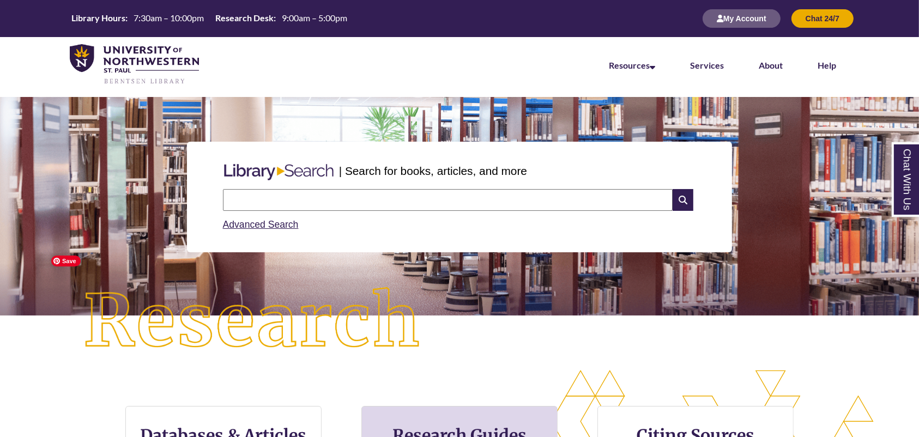
scroll to position [72, 0]
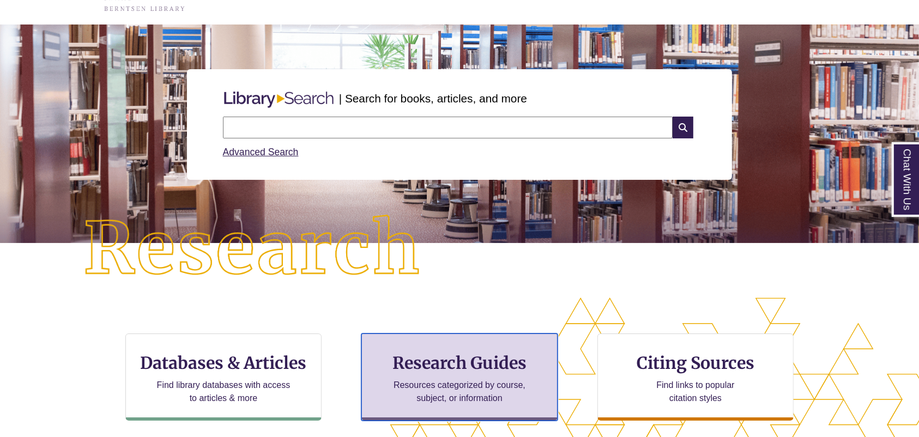
click at [461, 368] on h3 "Research Guides" at bounding box center [460, 363] width 178 height 21
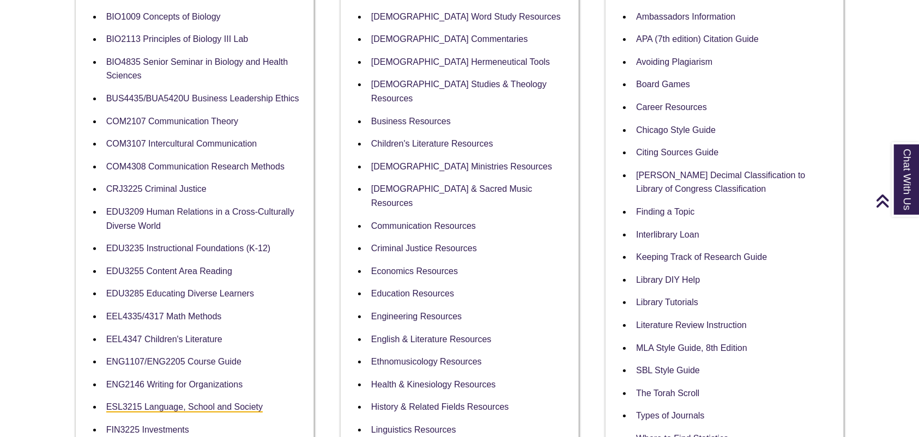
scroll to position [363, 0]
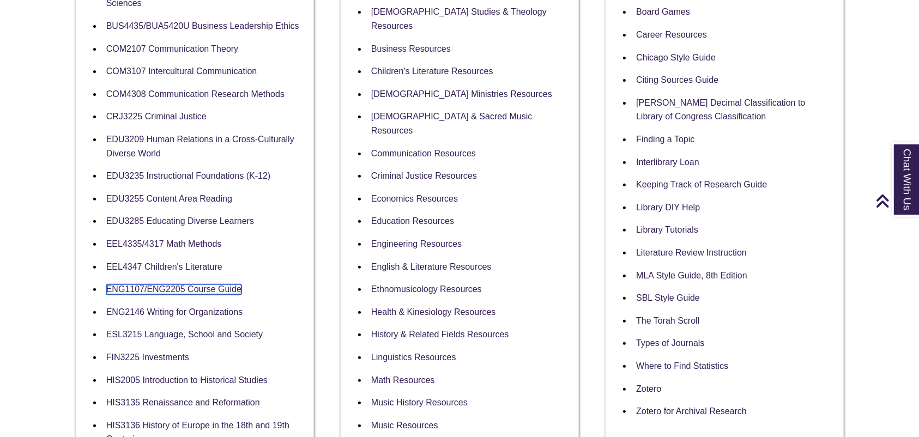
click at [144, 288] on link "ENG1107/ENG2205 Course Guide" at bounding box center [173, 289] width 135 height 10
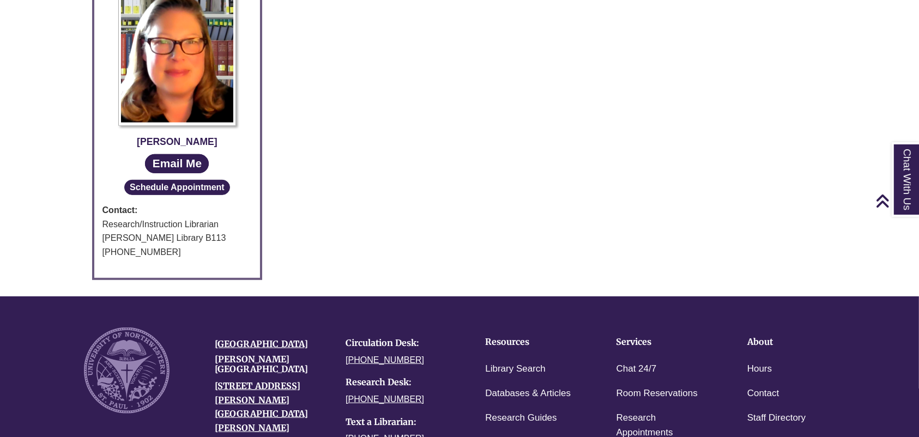
scroll to position [218, 0]
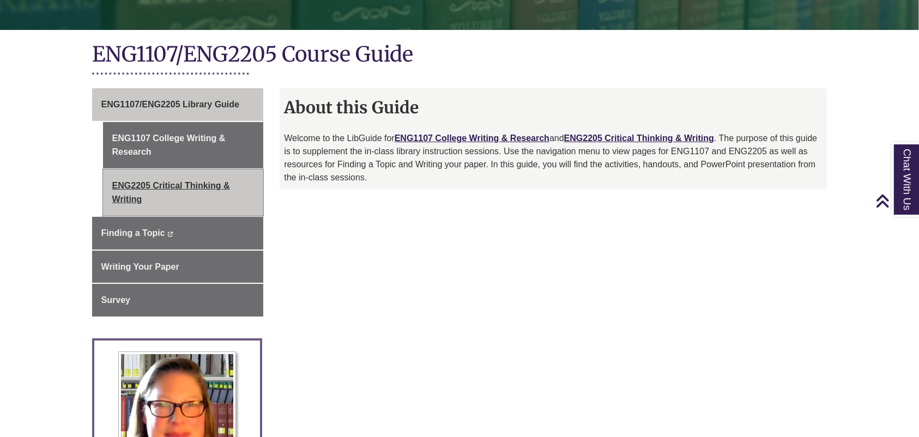
click at [160, 185] on link "ENG2205 Critical Thinking & Writing" at bounding box center [183, 192] width 161 height 46
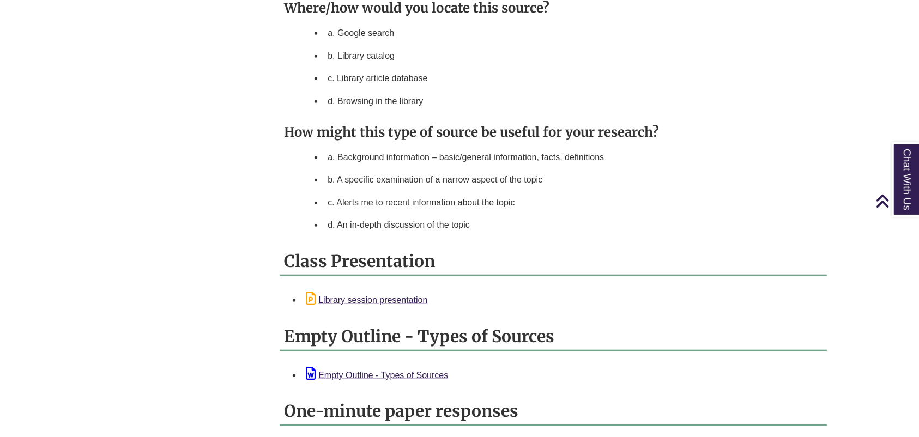
scroll to position [1017, 0]
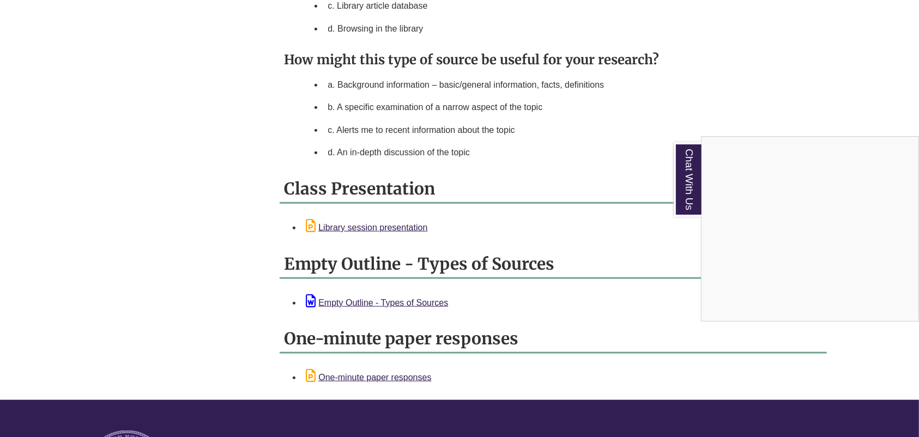
click at [417, 217] on div "Chat With Us" at bounding box center [459, 218] width 919 height 437
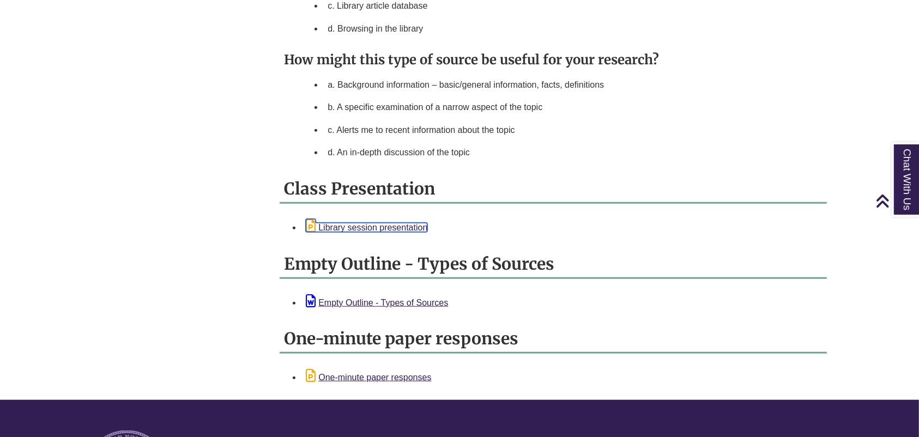
click at [418, 223] on link "Library session presentation" at bounding box center [367, 227] width 122 height 9
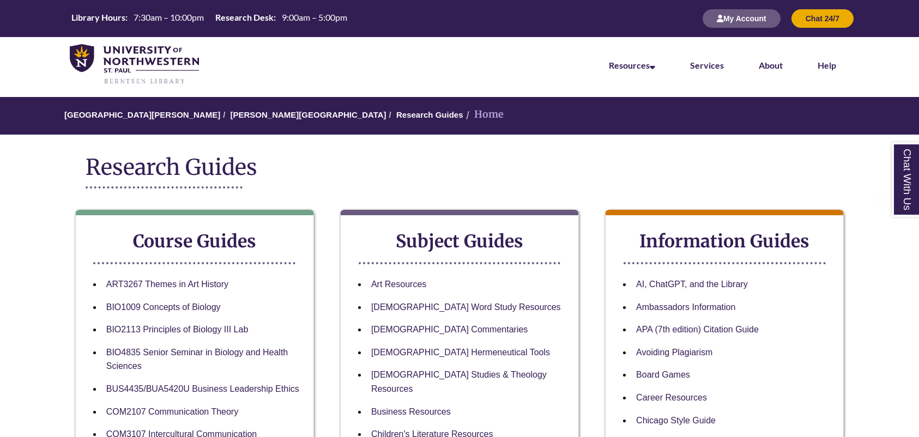
scroll to position [363, 0]
